Goal: Task Accomplishment & Management: Manage account settings

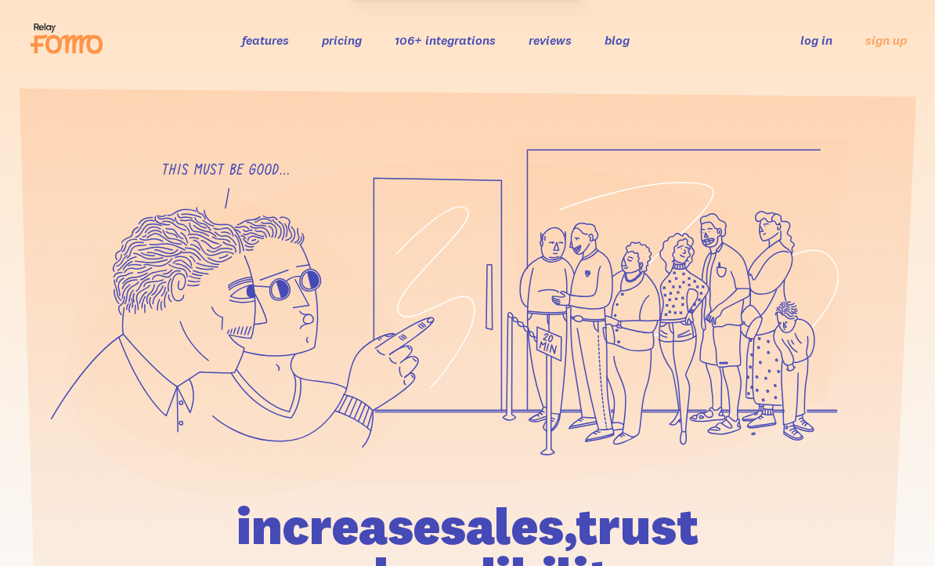
click at [825, 40] on link "log in" at bounding box center [817, 40] width 32 height 16
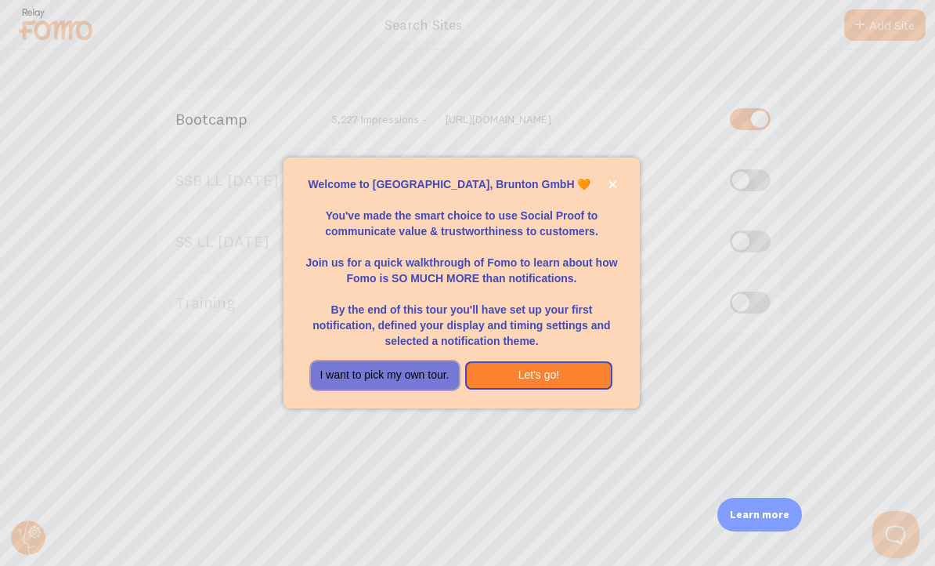
click at [372, 376] on button "I want to pick my own tour." at bounding box center [385, 375] width 148 height 28
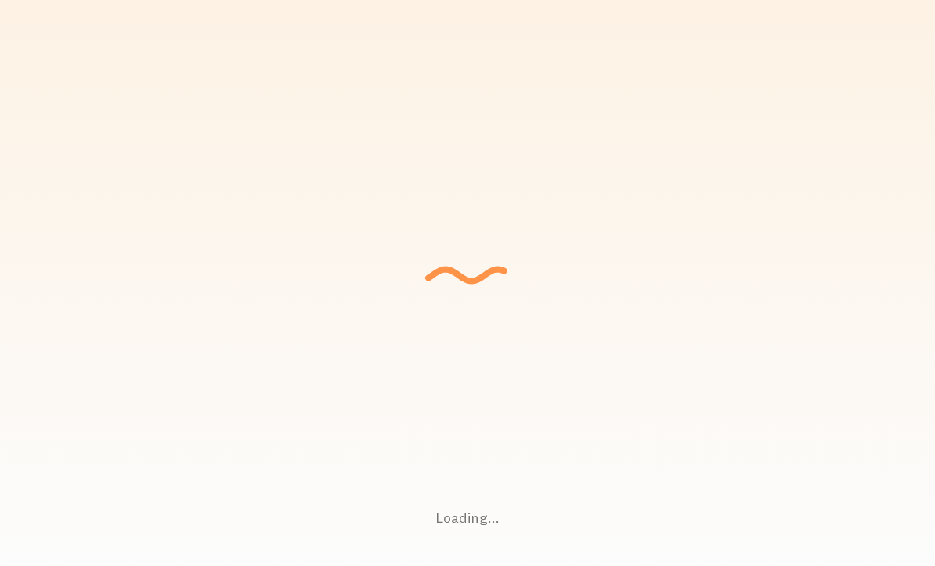
click at [23, 545] on div "Loading... Setting up a seamless experience... - Granny Gathering data and junk…" at bounding box center [467, 283] width 935 height 566
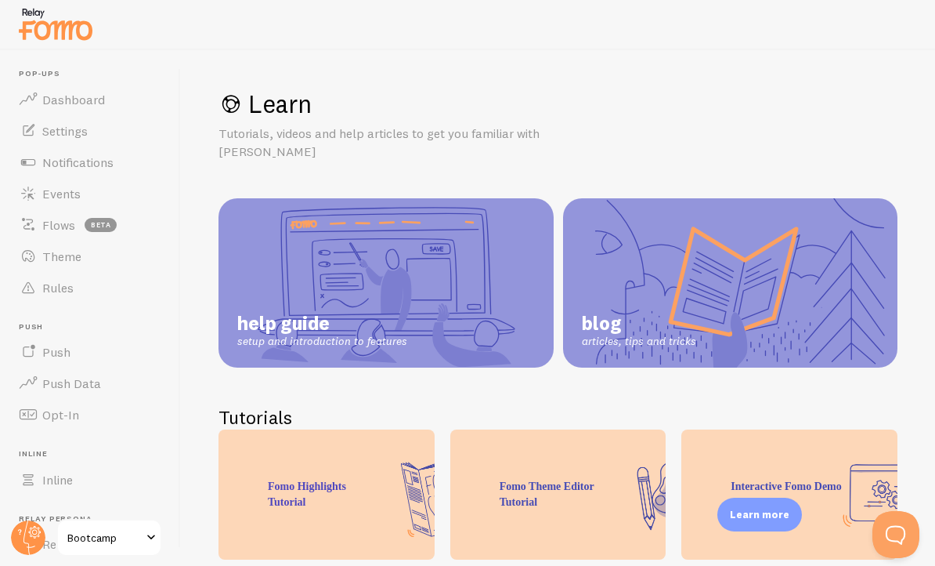
drag, startPoint x: 28, startPoint y: 537, endPoint x: 71, endPoint y: 510, distance: 50.0
click at [28, 537] on circle at bounding box center [28, 537] width 34 height 34
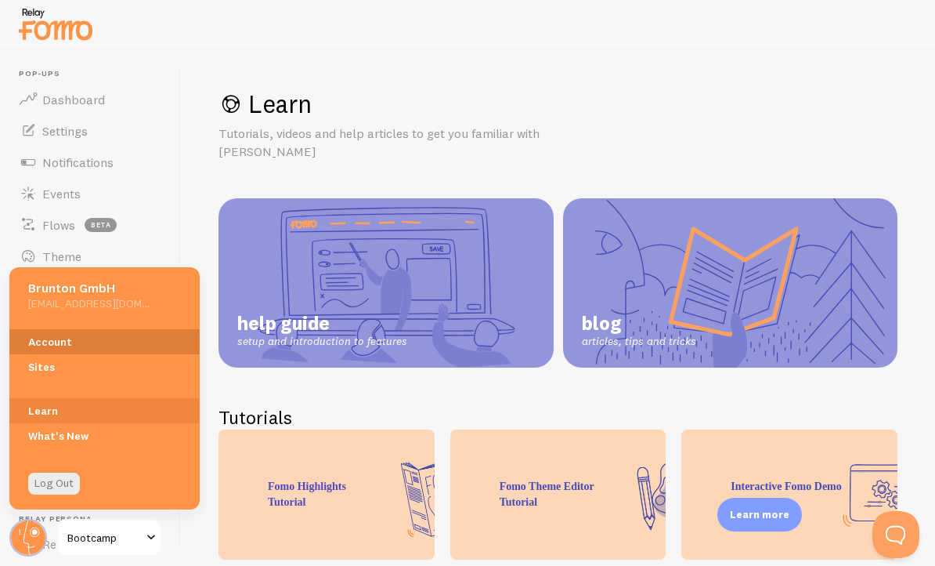
click at [127, 341] on link "Account" at bounding box center [104, 341] width 190 height 25
